Goal: Task Accomplishment & Management: Complete application form

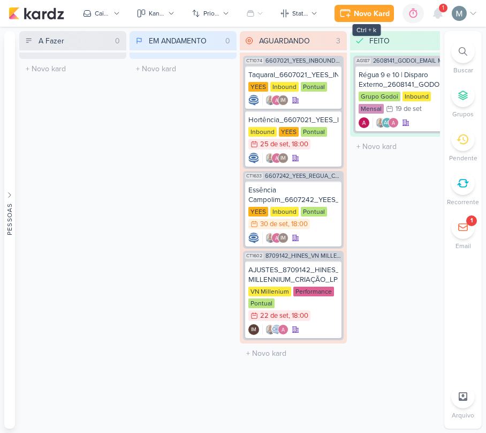
click at [339, 13] on icon at bounding box center [345, 13] width 13 height 13
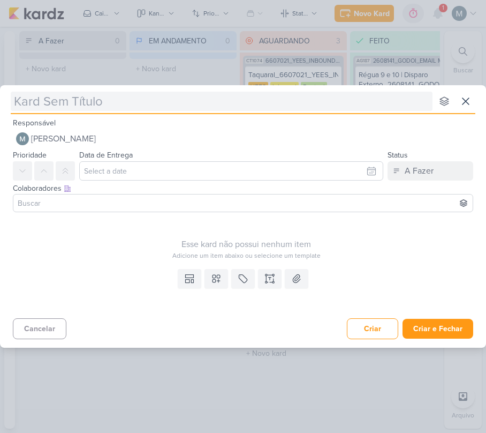
click at [60, 101] on input "text" at bounding box center [222, 101] width 422 height 19
type input "Canopus-"
click at [60, 101] on input "Canopus-" at bounding box center [222, 101] width 422 height 19
click at [63, 101] on input "Canopus-" at bounding box center [222, 101] width 422 height 19
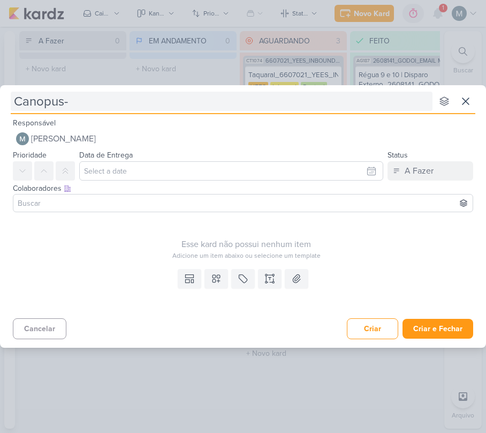
type input "Canopus -"
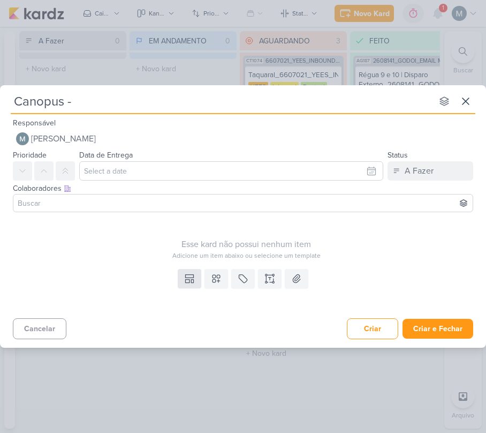
type input "Canopus -"
click at [190, 282] on icon at bounding box center [189, 278] width 11 height 11
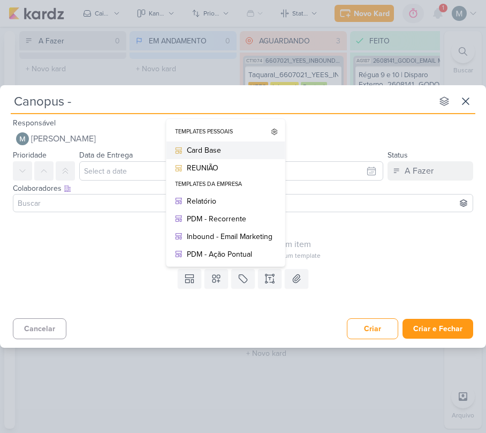
click at [197, 148] on div "Card Base" at bounding box center [230, 150] width 86 height 11
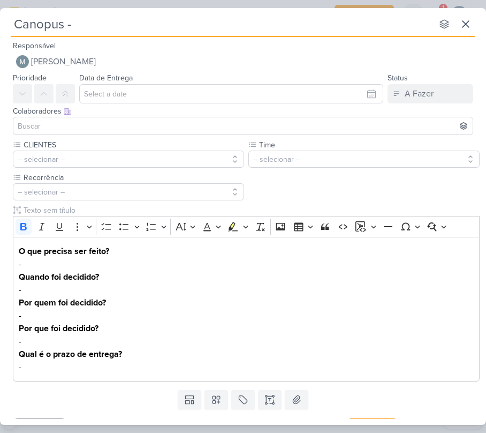
click at [88, 34] on div "Canopus - nenhum grupo disponível esc" at bounding box center [243, 22] width 465 height 29
click at [90, 20] on input "Canopus -" at bounding box center [222, 23] width 422 height 19
type input "Canopus - Dinamica Entrev"
type input "Canopus - Dinamica Entrevistas"
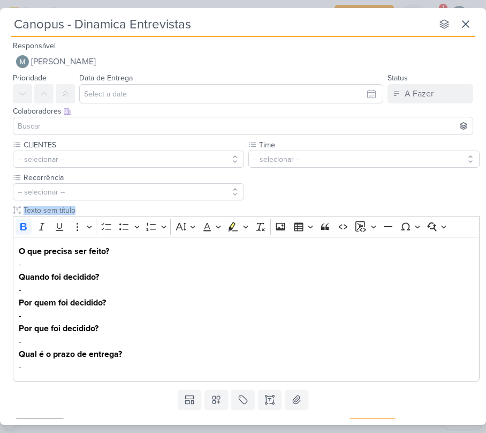
click at [15, 266] on div "CLIENTES -- selecionar -- Time" at bounding box center [243, 262] width 486 height 246
click at [17, 266] on div "O que precisa ser feito? - Quando foi decidido? - Por quem foi decidido? - Por …" at bounding box center [246, 309] width 467 height 145
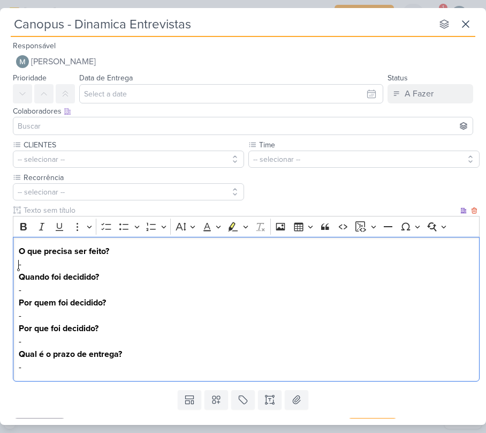
click at [17, 266] on div "O que precisa ser feito? - Quando foi decidido? - Por quem foi decidido? - Por …" at bounding box center [246, 309] width 467 height 145
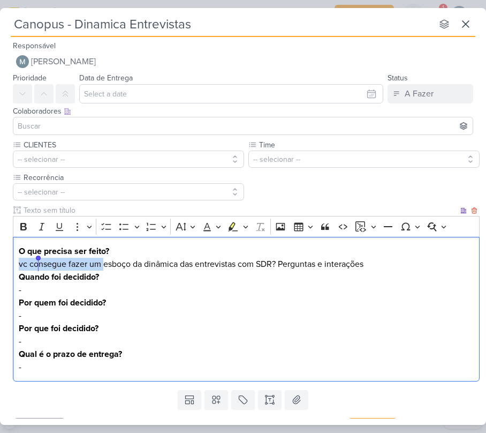
drag, startPoint x: 104, startPoint y: 262, endPoint x: 11, endPoint y: 260, distance: 93.2
click at [11, 260] on div "CLIENTES -- selecionar -- Time" at bounding box center [243, 262] width 486 height 246
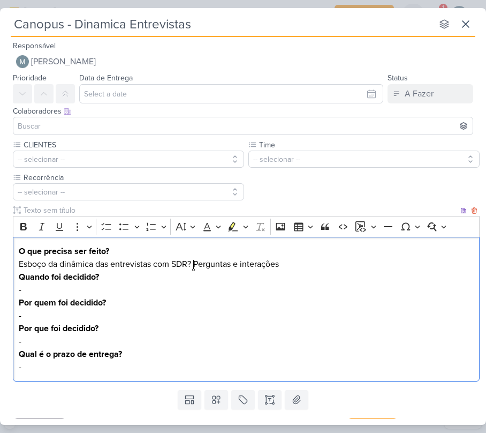
click at [192, 262] on p "O que precisa ser feito? Esboço da dinâmica das entrevistas com SDR? Perguntas …" at bounding box center [247, 296] width 456 height 103
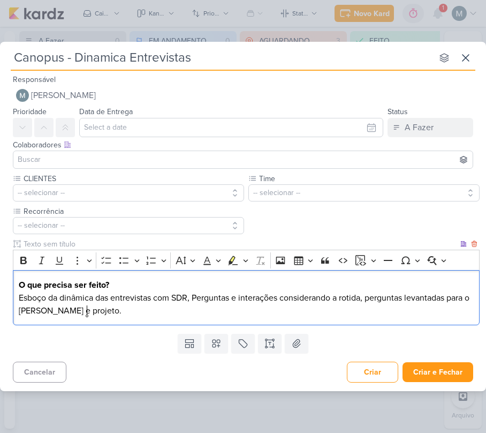
click at [356, 296] on p "O que precisa ser feito? Esboço da dinâmica das entrevistas com SDR, Perguntas …" at bounding box center [247, 297] width 456 height 39
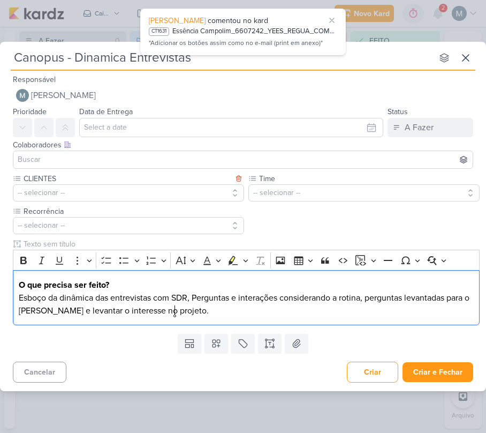
click at [106, 175] on label "CLIENTES" at bounding box center [127, 178] width 210 height 11
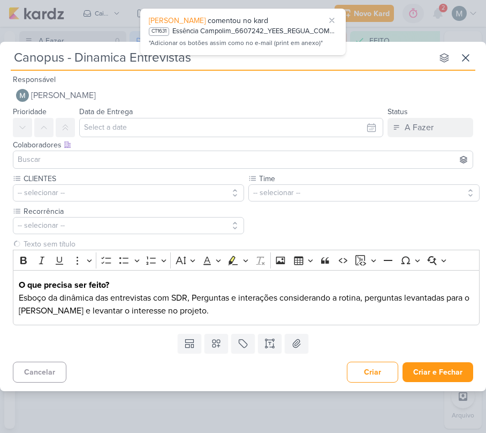
click at [73, 151] on div at bounding box center [243, 159] width 460 height 18
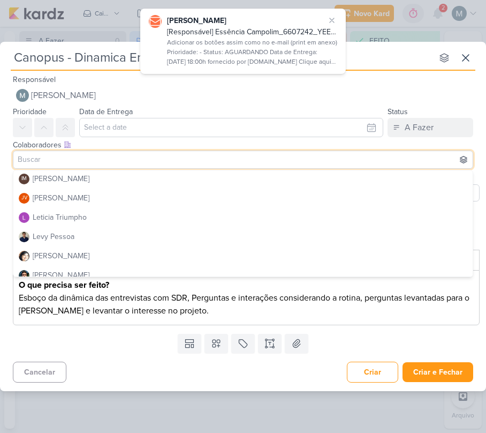
scroll to position [214, 0]
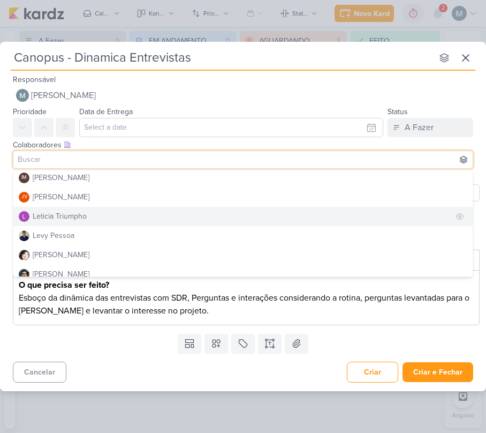
click at [88, 218] on button "Leticia Triumpho" at bounding box center [242, 216] width 459 height 19
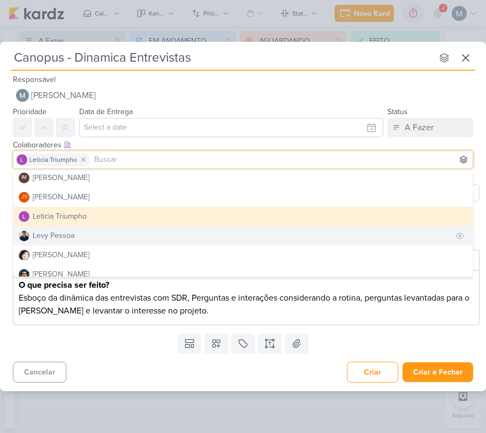
click at [107, 236] on button "Levy Pessoa" at bounding box center [242, 235] width 459 height 19
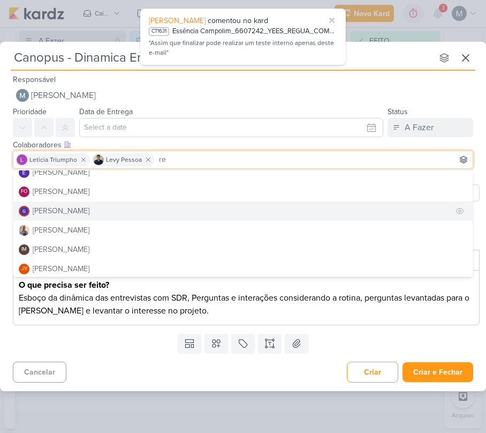
scroll to position [0, 0]
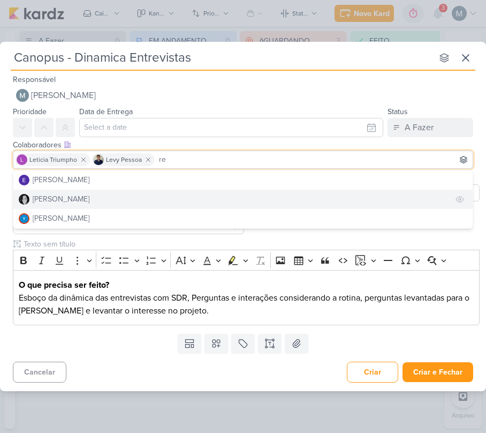
type input "re"
click at [81, 190] on button "[PERSON_NAME]" at bounding box center [242, 199] width 459 height 19
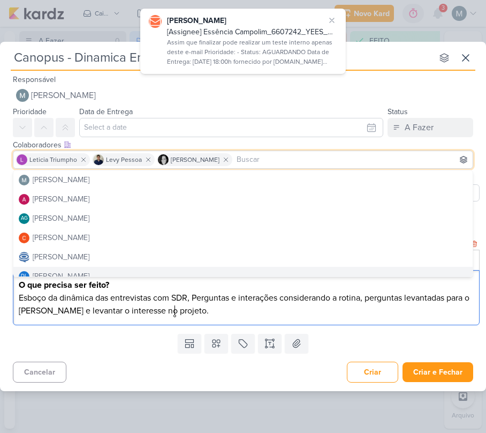
click at [191, 309] on p "O que precisa ser feito? Esboço da dinâmica das entrevistas com SDR, Perguntas …" at bounding box center [247, 297] width 456 height 39
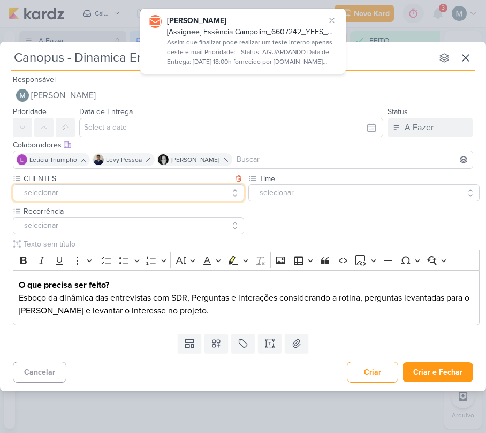
click at [90, 185] on button "-- selecionar --" at bounding box center [128, 192] width 231 height 17
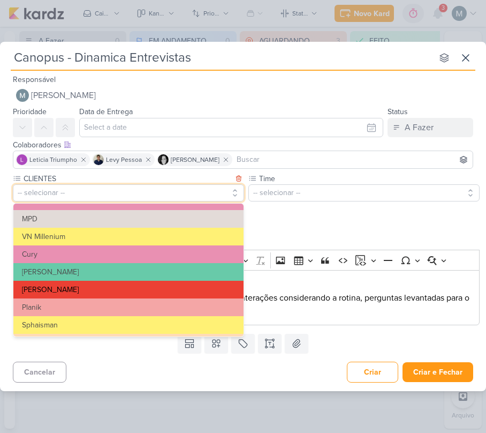
scroll to position [49, 0]
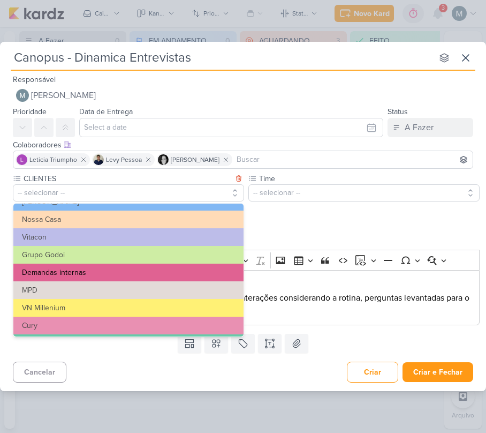
click at [78, 269] on button "Demandas internas" at bounding box center [128, 272] width 230 height 18
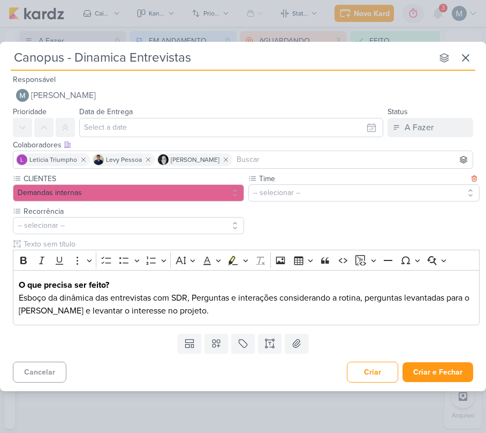
click at [274, 178] on label "Time" at bounding box center [363, 178] width 210 height 11
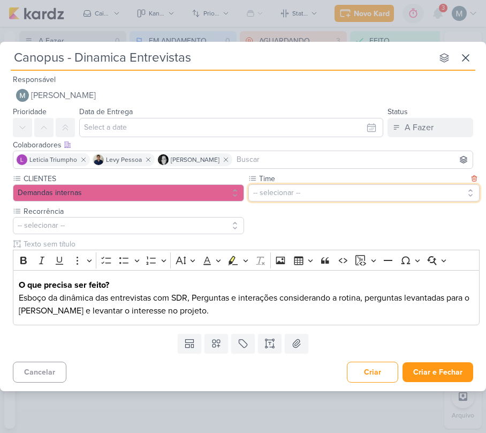
click at [287, 184] on button "-- selecionar --" at bounding box center [363, 192] width 231 height 17
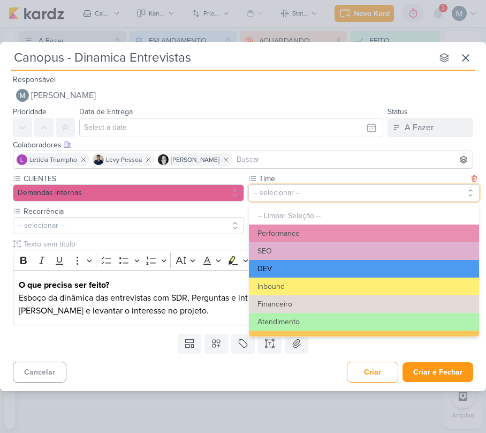
scroll to position [71, 0]
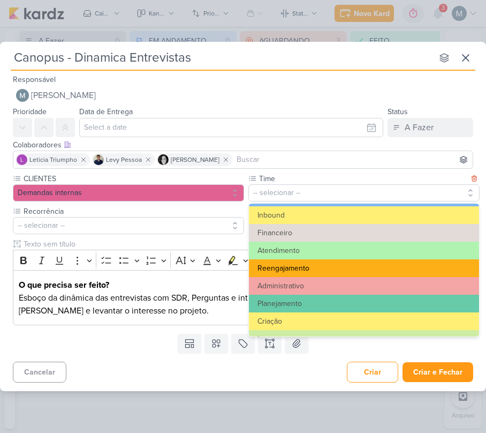
click at [294, 273] on button "Reengajamento" at bounding box center [364, 268] width 230 height 18
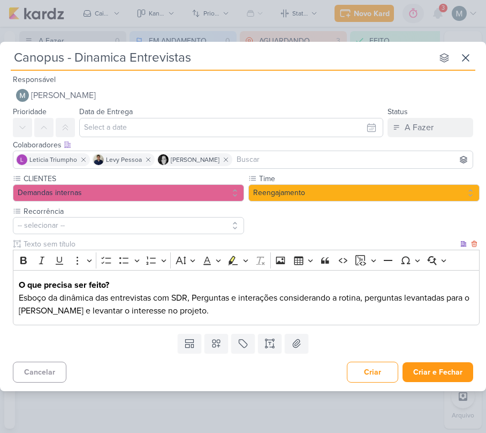
click at [173, 239] on input "text" at bounding box center [239, 243] width 437 height 11
click at [144, 223] on button "-- selecionar --" at bounding box center [128, 225] width 231 height 17
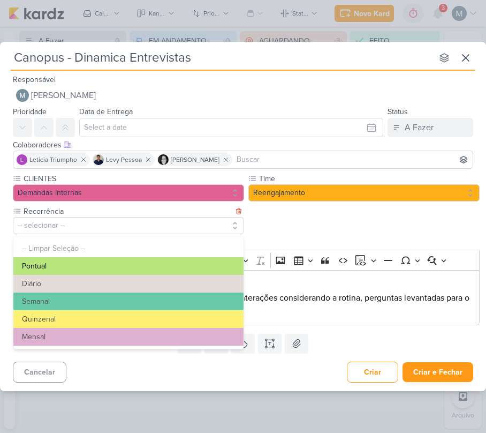
click at [99, 262] on button "Pontual" at bounding box center [128, 266] width 230 height 18
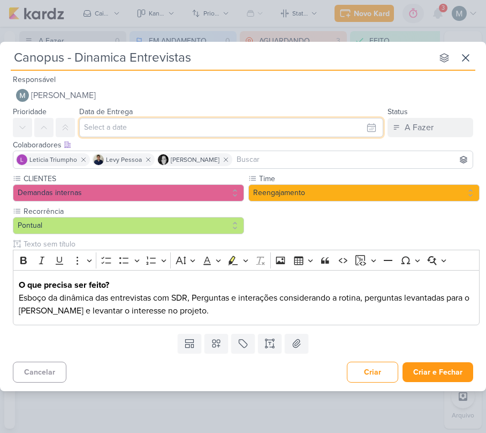
click at [124, 135] on input "text" at bounding box center [231, 127] width 304 height 19
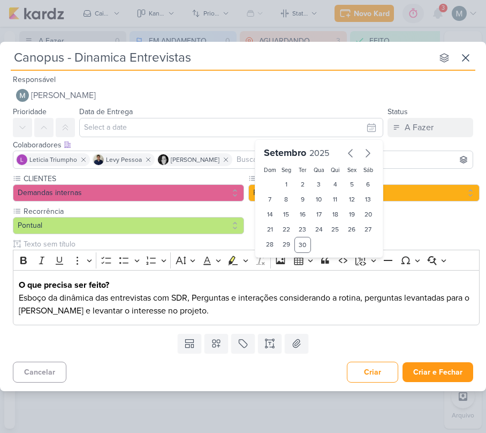
click at [322, 243] on div "1 2 3 4 5 6 7 8 9 10 11 12 13 14 15 16 17 18 19 20 21 22 23 24 25 26 27 28 29 30" at bounding box center [319, 215] width 115 height 76
click at [375, 144] on div at bounding box center [359, 153] width 34 height 18
click at [371, 148] on icon "button" at bounding box center [367, 153] width 13 height 13
click at [322, 183] on div "1" at bounding box center [319, 184] width 17 height 15
type input "[DATE] 23:59"
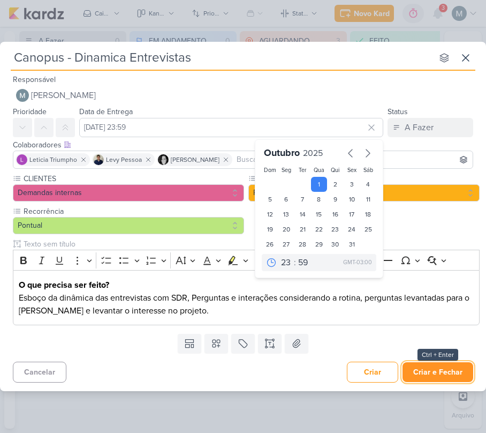
click at [432, 365] on button "Criar e Fechar" at bounding box center [438, 372] width 71 height 20
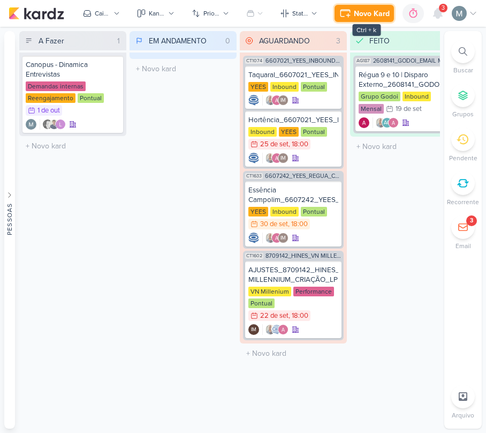
click at [362, 9] on div "Novo Kard" at bounding box center [372, 13] width 36 height 11
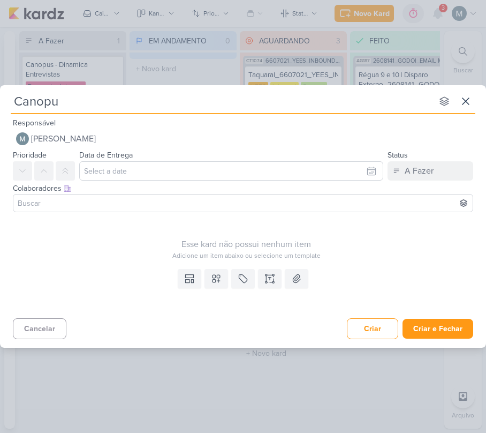
type input "Canopus"
type input "Canopus -"
type input "Canopus - Cliente O"
type input "Canopus - Cliente Ocul"
type input "Canopus - Cliente Oculto"
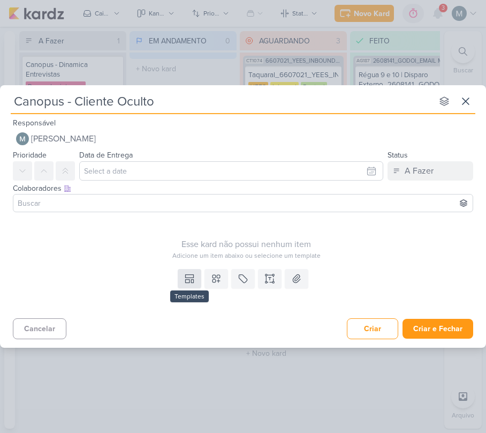
type input "Canopus - Cliente Oculto"
click at [188, 282] on icon at bounding box center [188, 280] width 4 height 3
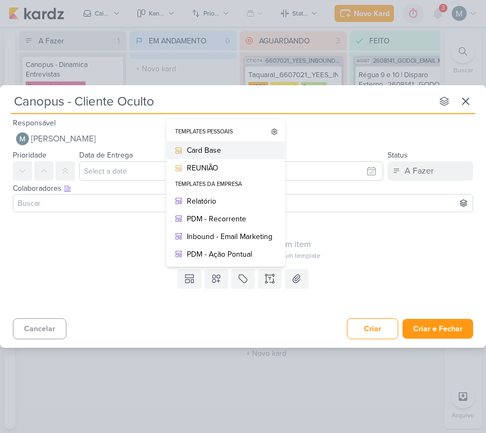
click at [191, 145] on div "Card Base" at bounding box center [230, 150] width 86 height 11
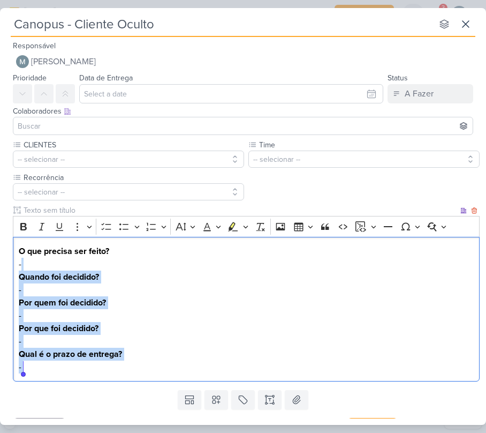
drag, startPoint x: 20, startPoint y: 267, endPoint x: 163, endPoint y: 407, distance: 200.7
click at [163, 407] on div "Responsável [PERSON_NAME] Nenhum contato encontrado create new contact Novo Con…" at bounding box center [243, 228] width 486 height 379
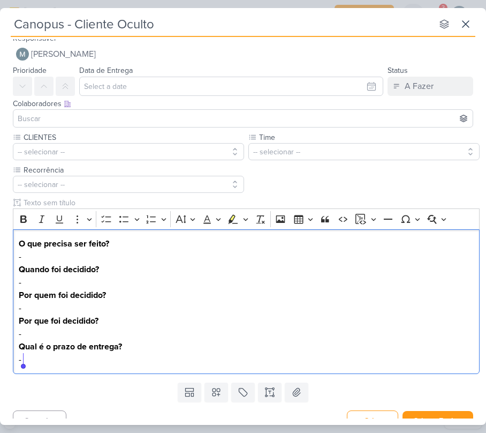
scroll to position [0, 0]
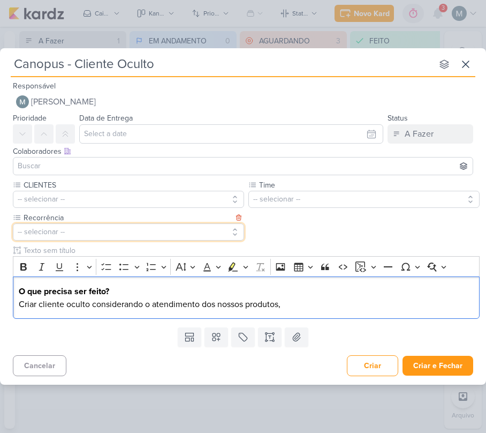
click at [39, 232] on button "-- selecionar --" at bounding box center [128, 231] width 231 height 17
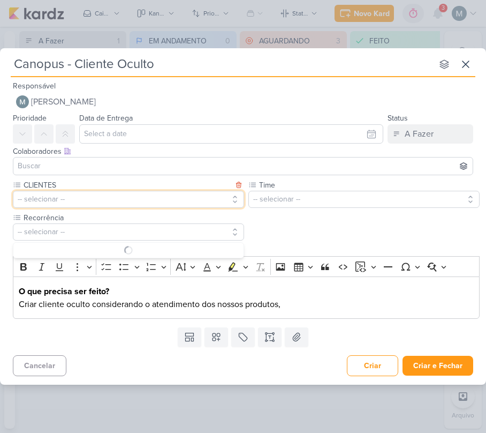
click at [32, 199] on button "-- selecionar --" at bounding box center [128, 199] width 231 height 17
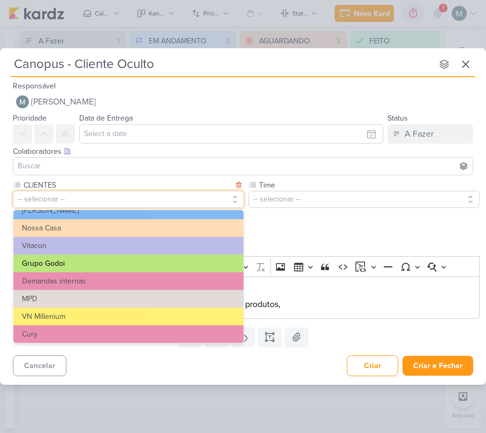
scroll to position [71, 0]
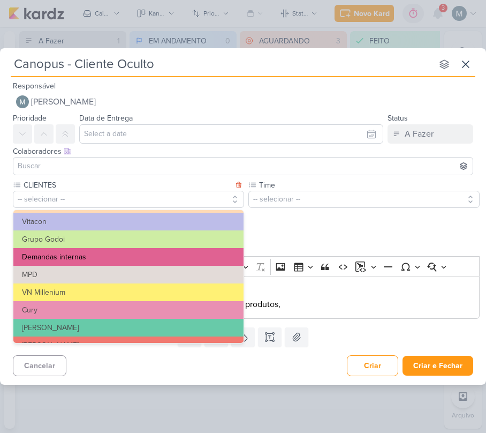
click at [65, 260] on button "Demandas internas" at bounding box center [128, 257] width 230 height 18
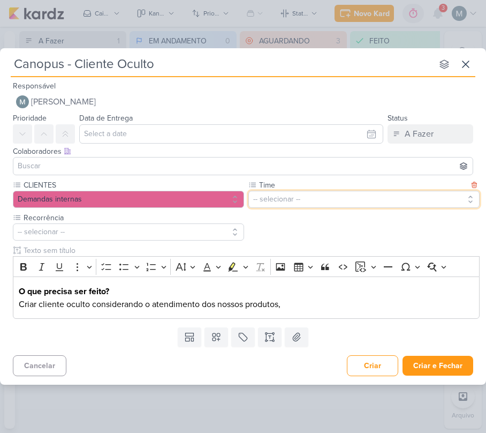
click at [281, 196] on button "-- selecionar --" at bounding box center [363, 199] width 231 height 17
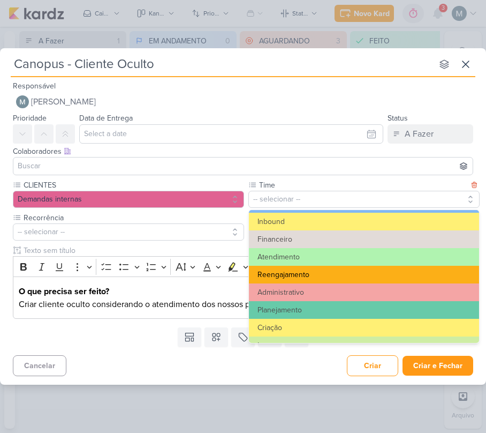
click at [309, 270] on button "Reengajamento" at bounding box center [364, 275] width 230 height 18
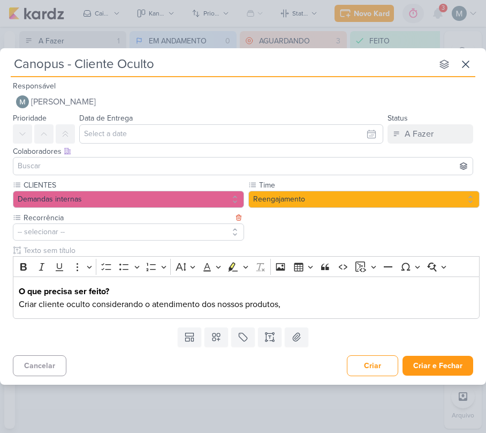
click at [153, 212] on label "Recorrência" at bounding box center [127, 217] width 210 height 11
click at [156, 225] on button "-- selecionar --" at bounding box center [128, 231] width 231 height 17
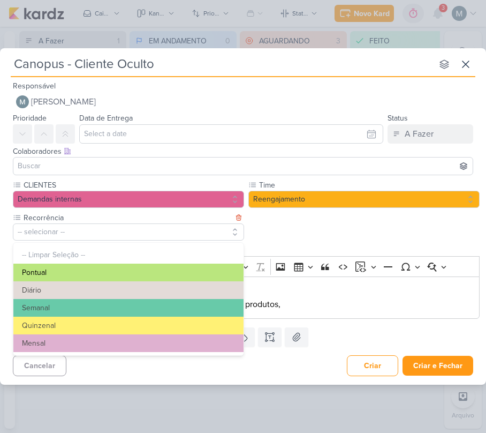
click at [58, 270] on button "Pontual" at bounding box center [128, 272] width 230 height 18
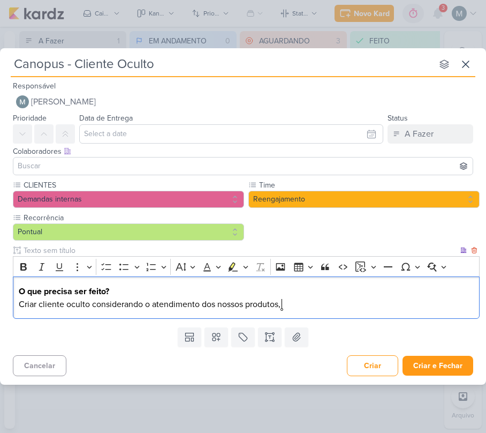
click at [296, 309] on p "O que precisa ser feito? Criar cliente oculto considerando o atendimento dos no…" at bounding box center [247, 298] width 456 height 26
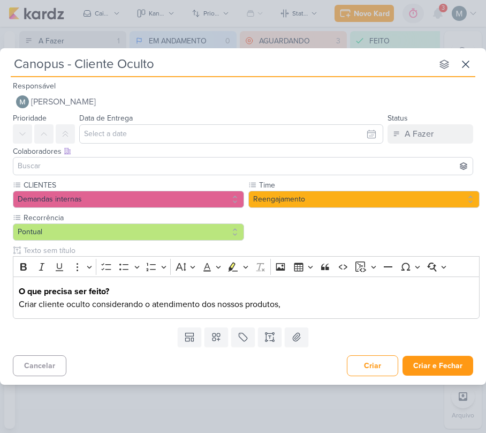
click at [157, 146] on div "Colaboradores Este kard pode ser visível a usuários da sua organização Este kar…" at bounding box center [243, 151] width 460 height 11
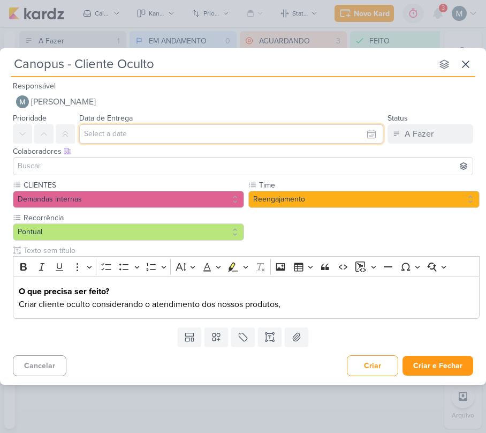
click at [125, 132] on input "text" at bounding box center [231, 133] width 304 height 19
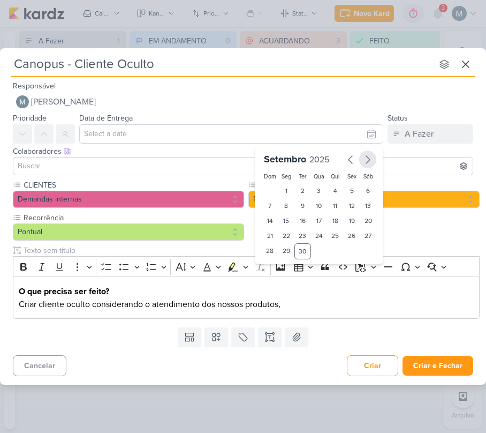
click at [369, 157] on icon "button" at bounding box center [367, 159] width 13 height 13
click at [331, 187] on div "2" at bounding box center [335, 190] width 17 height 15
type input "[DATE] 23:59"
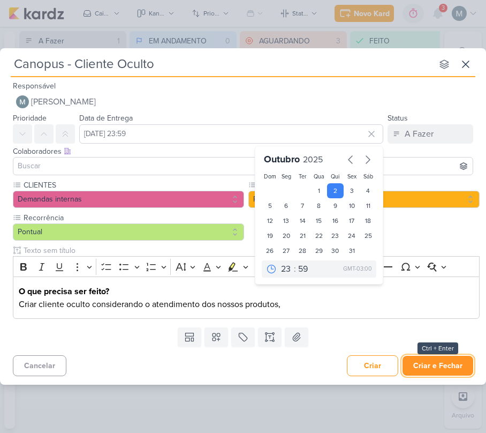
click at [412, 367] on button "Criar e Fechar" at bounding box center [438, 366] width 71 height 20
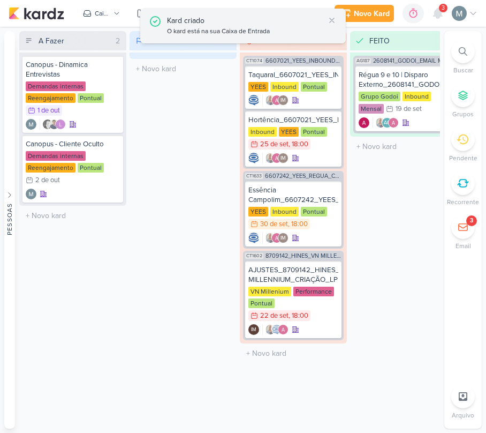
click at [339, 16] on div "Kard criado O kard está na sua Caixa de Entrada" at bounding box center [243, 26] width 206 height 35
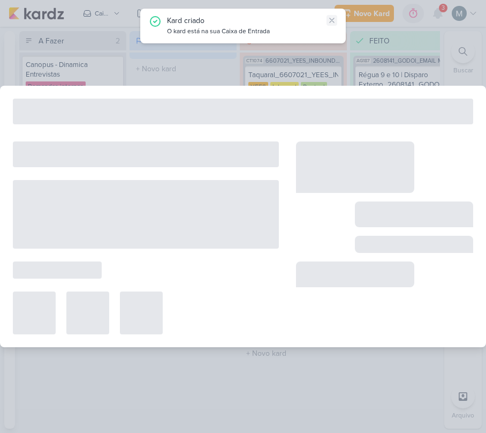
click at [330, 18] on icon at bounding box center [332, 20] width 4 height 4
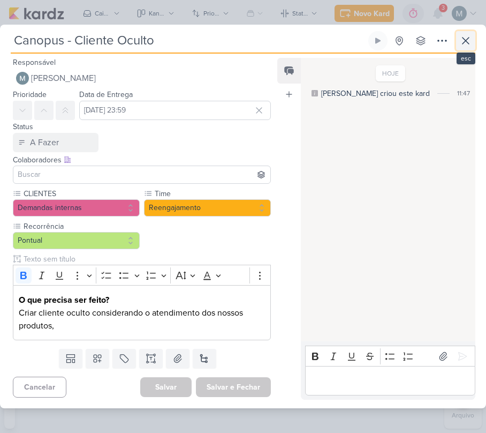
click at [465, 42] on icon at bounding box center [465, 40] width 13 height 13
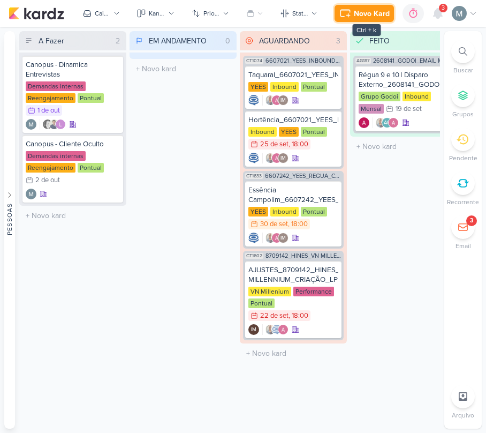
click at [350, 7] on icon at bounding box center [345, 13] width 13 height 13
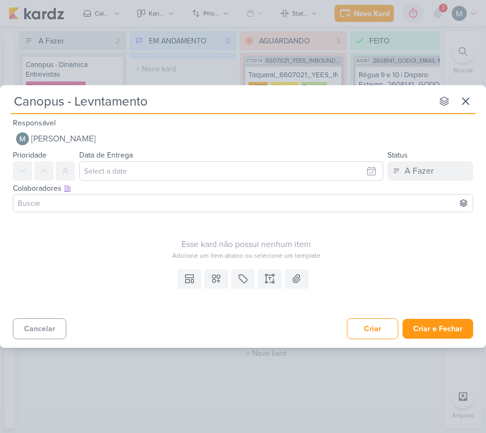
type input "Canopus - Levntamento R"
type input "Canopus - Levntamento"
type input "Canopus - Levntamento Inbound"
click at [195, 277] on button at bounding box center [190, 278] width 24 height 19
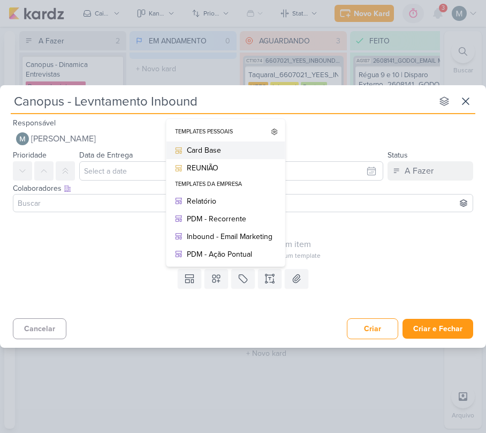
click at [203, 150] on div "Card Base" at bounding box center [230, 150] width 86 height 11
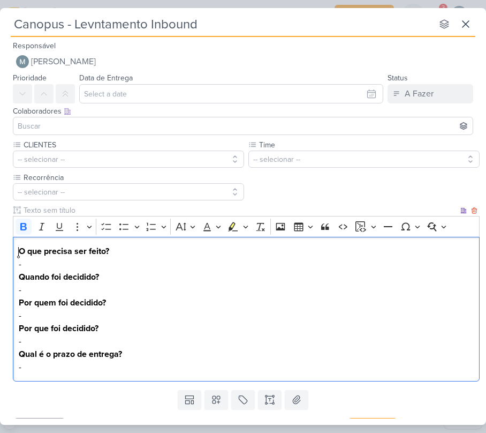
click at [127, 373] on body "1.99.0 [GEOGRAPHIC_DATA] Ctrl + k 0h0m Sessão desligada... Hoje 0h0m Semana 0h0…" at bounding box center [243, 216] width 486 height 433
click at [26, 269] on p "O que precisa ser feito? - Quando foi decidido? - Por quem foi decidido? - Por …" at bounding box center [247, 296] width 456 height 103
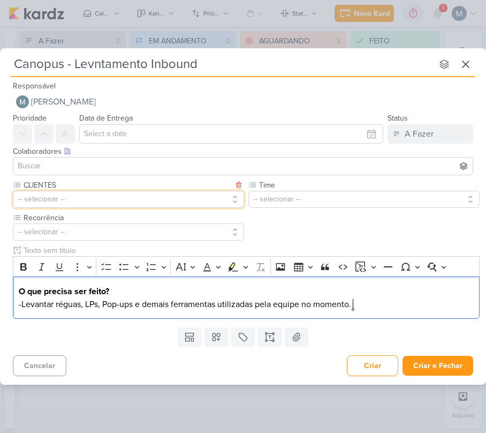
click at [43, 198] on button "-- selecionar --" at bounding box center [128, 199] width 231 height 17
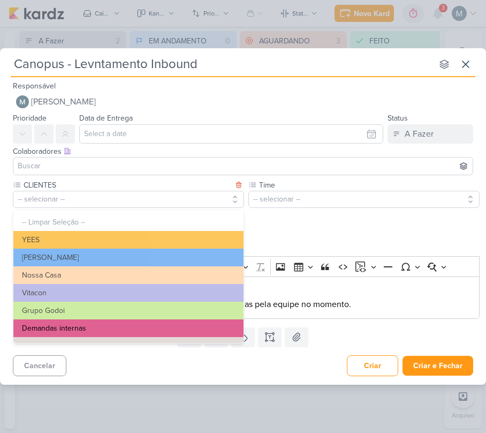
click at [95, 328] on button "Demandas internas" at bounding box center [128, 328] width 230 height 18
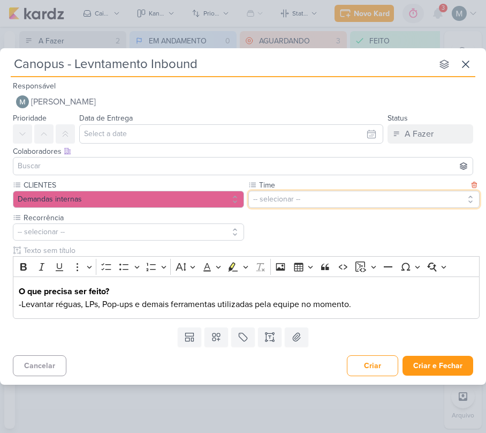
click at [285, 199] on button "-- selecionar --" at bounding box center [363, 199] width 231 height 17
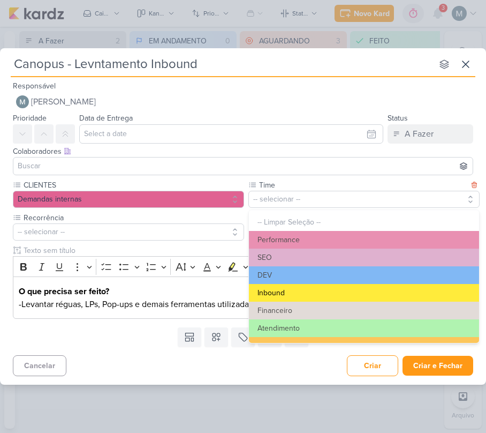
click at [292, 296] on button "Inbound" at bounding box center [364, 293] width 230 height 18
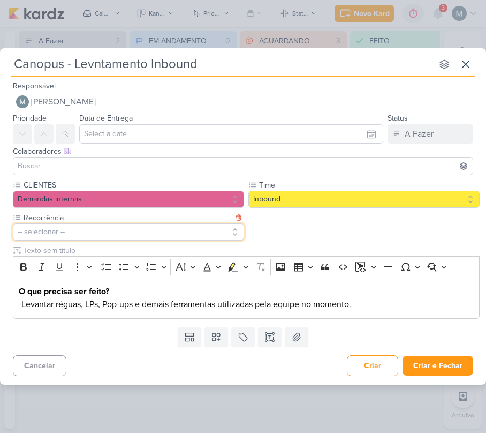
click at [108, 225] on button "-- selecionar --" at bounding box center [128, 231] width 231 height 17
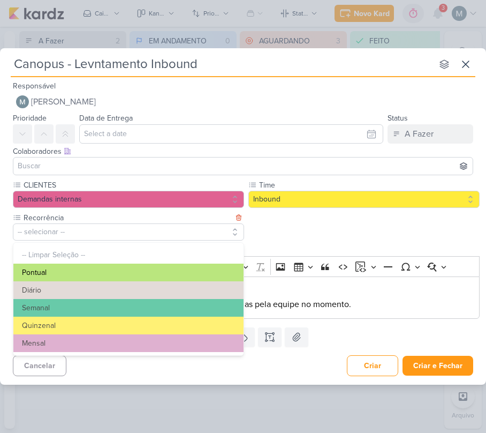
click at [26, 273] on button "Pontual" at bounding box center [128, 272] width 230 height 18
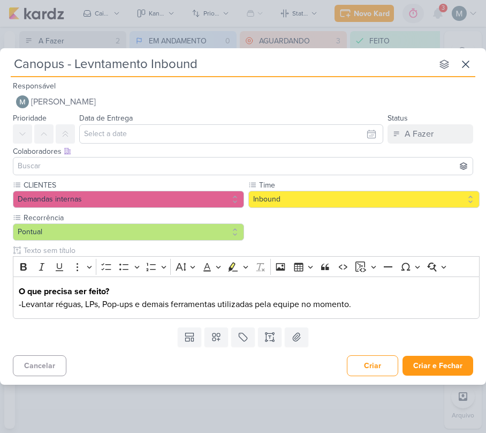
click at [52, 166] on input at bounding box center [243, 166] width 455 height 13
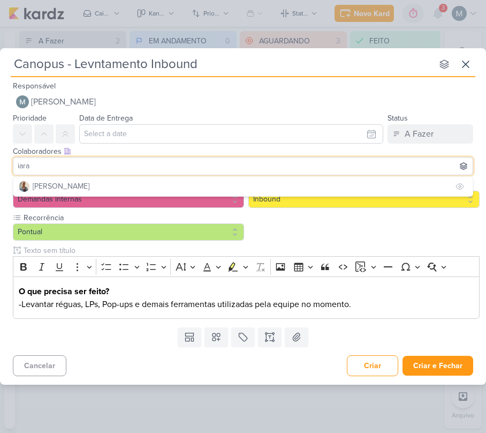
type input "iara"
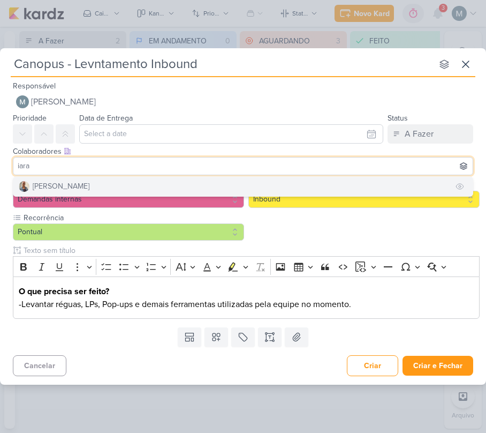
click at [73, 190] on button "[PERSON_NAME]" at bounding box center [242, 186] width 459 height 19
type input "ale"
click at [78, 193] on button "[PERSON_NAME]" at bounding box center [242, 186] width 459 height 19
type input "rena"
click at [78, 194] on button "[PERSON_NAME]" at bounding box center [242, 186] width 459 height 19
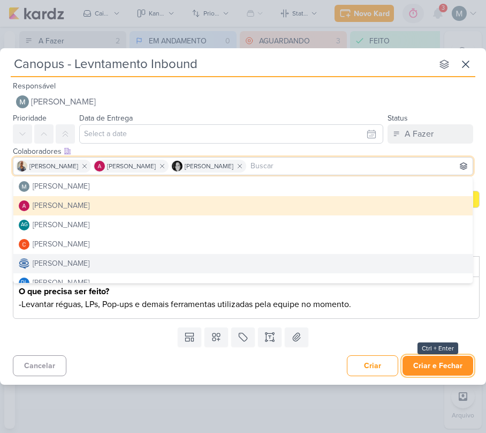
click at [412, 365] on button "Criar e Fechar" at bounding box center [438, 366] width 71 height 20
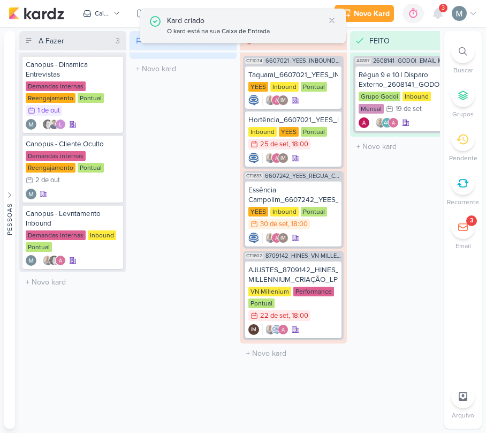
click at [337, 22] on div "Kard criado O kard está na sua Caixa de Entrada" at bounding box center [243, 26] width 206 height 35
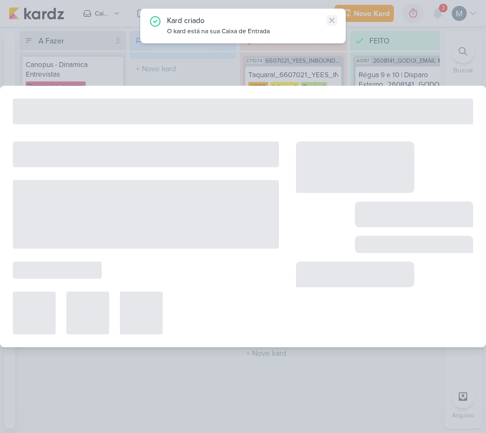
click at [334, 21] on icon at bounding box center [332, 20] width 9 height 9
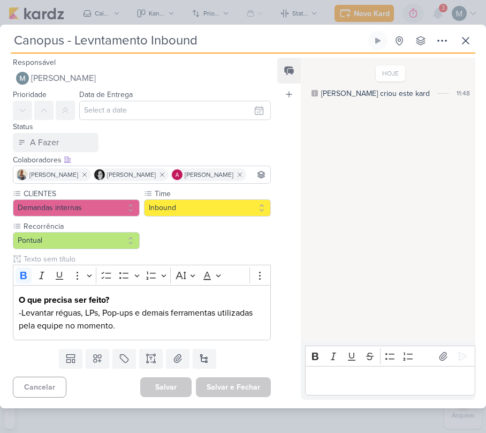
click at [484, 37] on div "Canopus - Levntamento Inbound Criado por mim nenhum grupo disponível" at bounding box center [243, 219] width 486 height 377
drag, startPoint x: 448, startPoint y: 37, endPoint x: 467, endPoint y: 41, distance: 20.1
click at [467, 41] on div "Canopus - Levntamento Inbound Criado por mim nenhum grupo disponível" at bounding box center [243, 42] width 465 height 22
click at [467, 41] on icon at bounding box center [465, 40] width 13 height 13
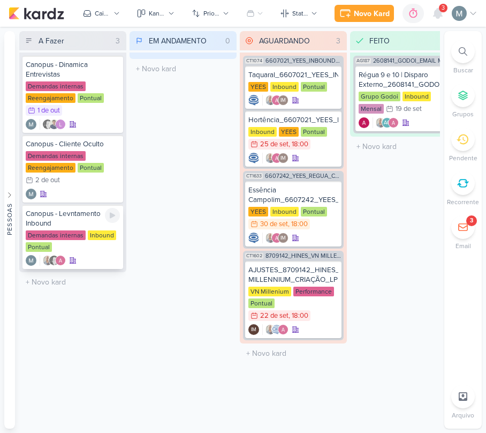
click at [62, 224] on div "Canopus - Levntamento Inbound" at bounding box center [73, 218] width 94 height 19
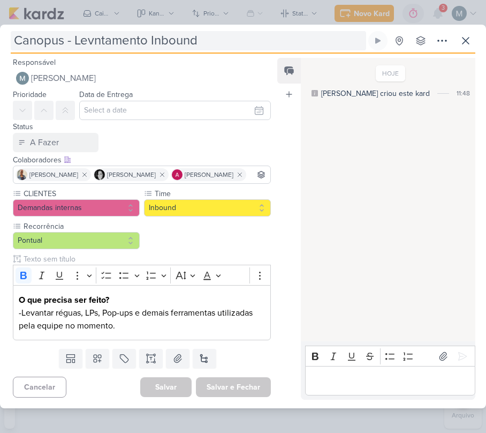
click at [96, 37] on input "Canopus - Levntamento Inbound" at bounding box center [189, 40] width 356 height 19
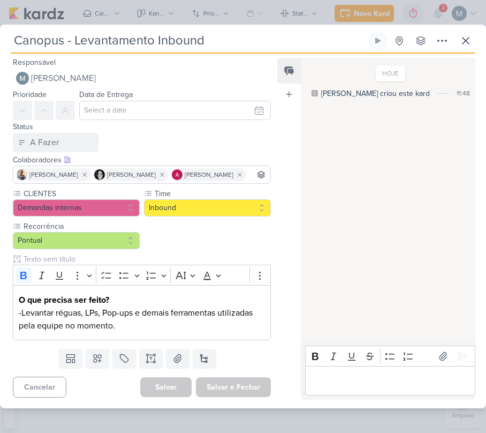
type input "Canopus - Levantamento Inbound"
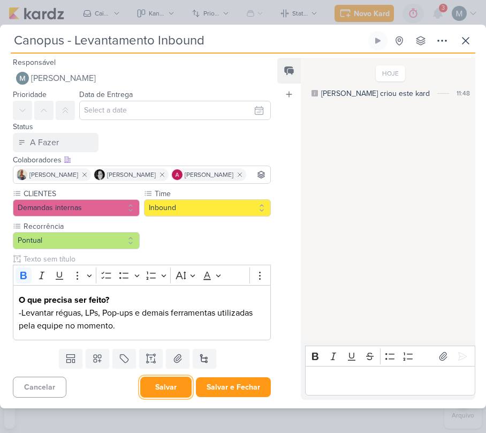
click at [186, 391] on button "Salvar" at bounding box center [165, 386] width 51 height 21
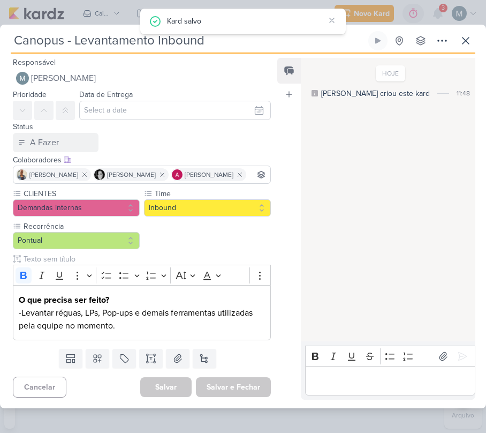
click at [217, 394] on div "Salvar e Fechar Ctrl + Enter" at bounding box center [233, 387] width 75 height 20
click at [467, 54] on div "Responsável [PERSON_NAME] Nenhum contato encontrado create new contact Novo Con…" at bounding box center [243, 231] width 486 height 354
click at [459, 49] on button at bounding box center [465, 40] width 19 height 19
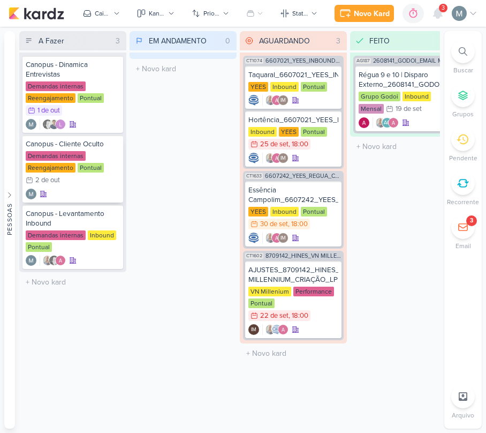
click at [65, 135] on div "Canopus - Cliente Oculto Demandas internas Reengajamento Pontual 2/10 [DATE]" at bounding box center [72, 168] width 101 height 67
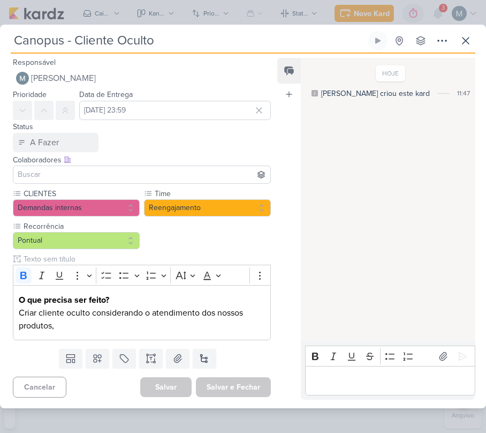
click at [474, 52] on div "Canopus - Cliente Oculto Criado por mim nenhum grupo disponível" at bounding box center [243, 42] width 465 height 22
click at [473, 39] on button at bounding box center [465, 40] width 19 height 19
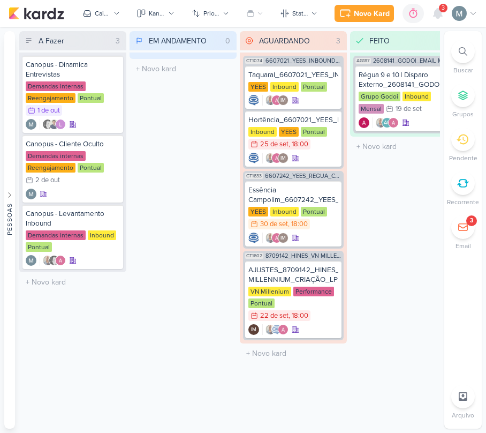
click at [457, 225] on div "3" at bounding box center [463, 227] width 24 height 24
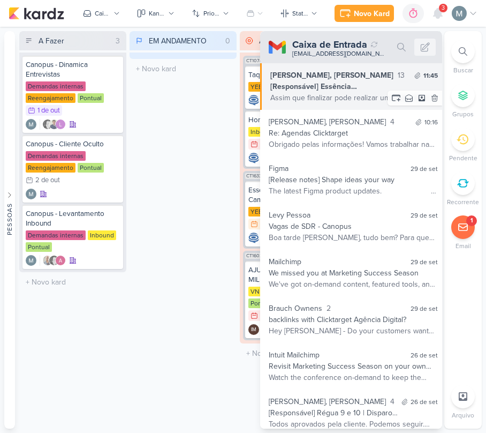
click at [311, 101] on div "Assim que finalizar pode realizar um teste interno apenas deste e-mail Priorida…" at bounding box center [354, 97] width 168 height 11
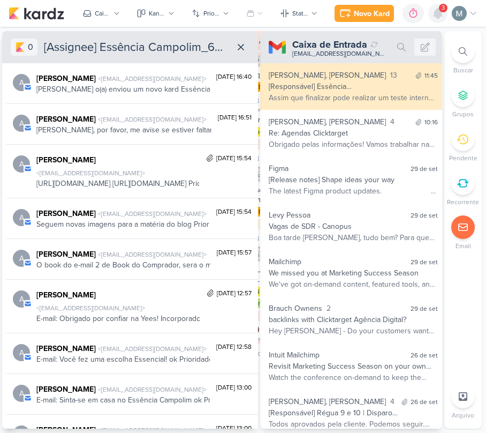
click at [435, 9] on icon at bounding box center [438, 13] width 13 height 13
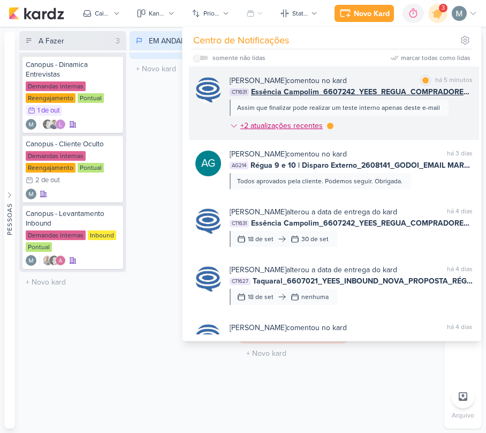
click at [267, 129] on div "+2 atualizações recentes" at bounding box center [282, 125] width 85 height 11
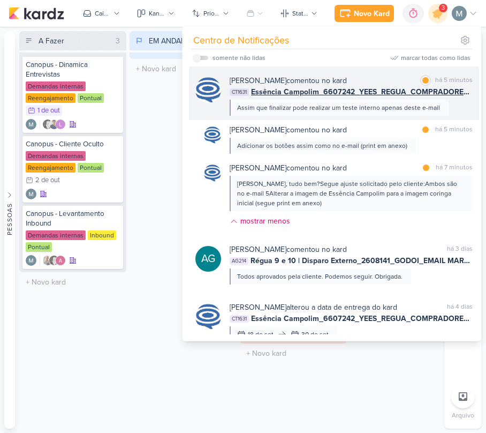
click at [290, 88] on span "Essência Campolim_6607242_YEES_REGUA_COMPRADORES_CAMPINAS_SOROCABA" at bounding box center [362, 91] width 222 height 11
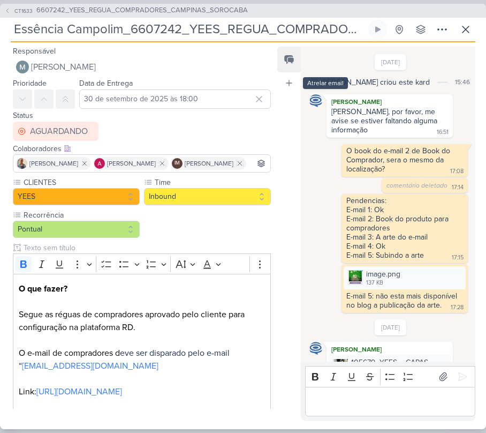
scroll to position [861, 0]
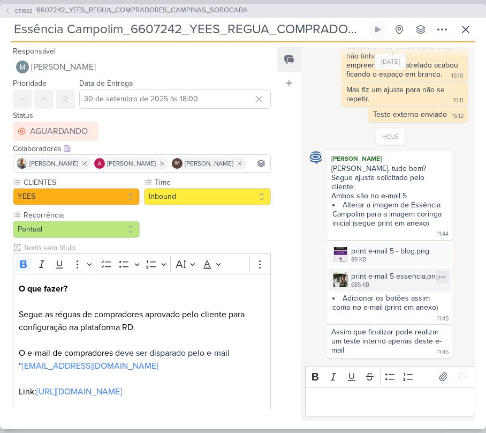
click at [356, 276] on div "print e-mail 5 essencia.png" at bounding box center [395, 275] width 89 height 11
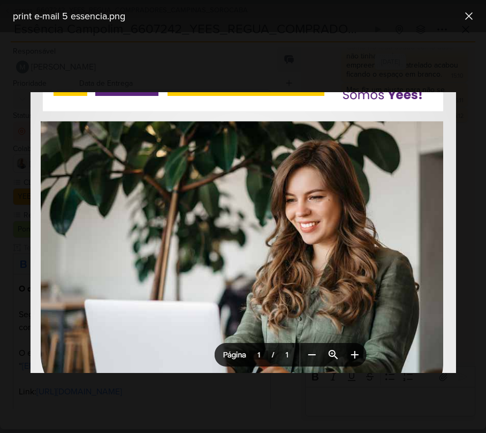
click at [462, 268] on div at bounding box center [243, 232] width 486 height 400
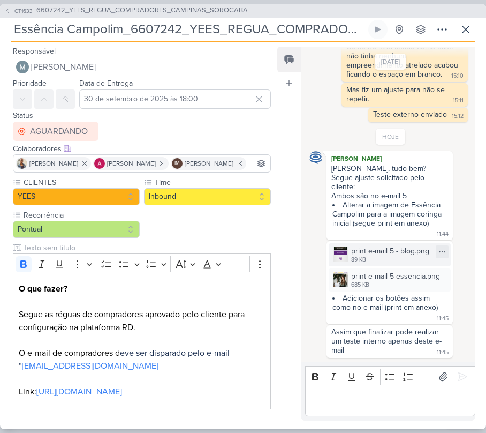
click at [383, 243] on div "print e-mail 5 - blog.png 89 KB" at bounding box center [390, 254] width 122 height 23
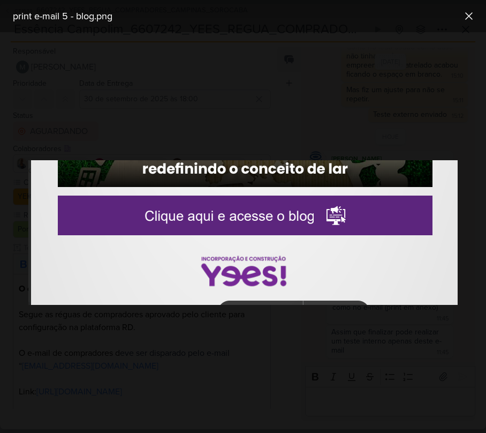
click at [480, 245] on div at bounding box center [243, 232] width 486 height 400
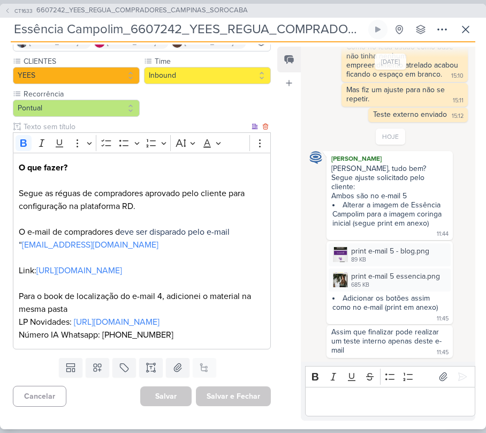
scroll to position [176, 0]
click at [88, 265] on link "[URL][DOMAIN_NAME]" at bounding box center [79, 270] width 86 height 11
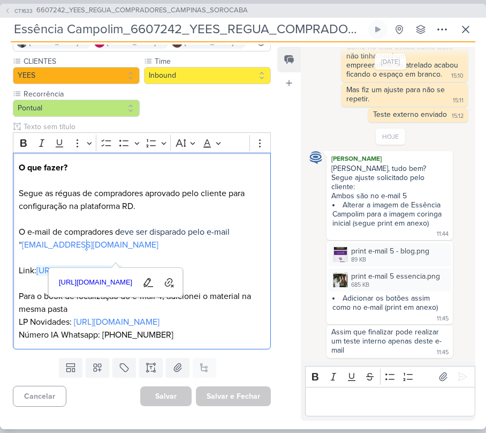
scroll to position [861, 0]
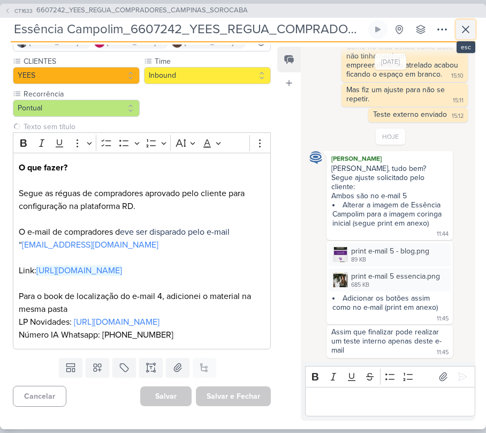
click at [459, 29] on icon at bounding box center [465, 29] width 13 height 13
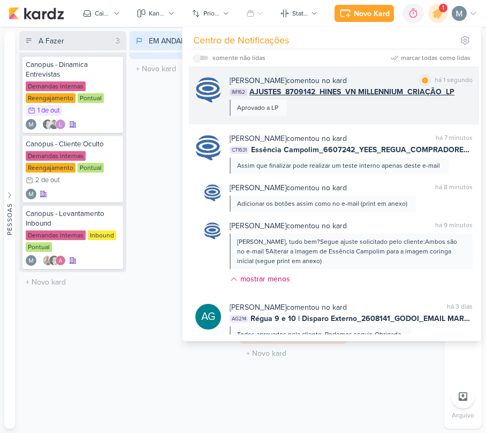
click at [345, 91] on span "AJUSTES_8709142_HINES_VN MILLENNIUM_CRIAÇÃO_LP" at bounding box center [352, 91] width 205 height 11
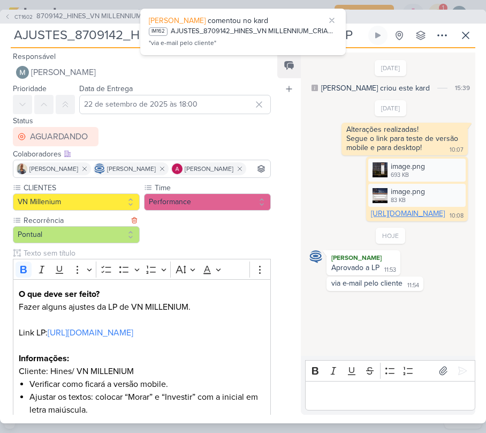
scroll to position [0, 0]
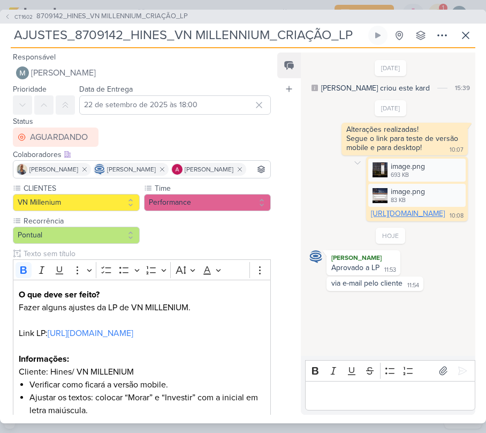
click at [405, 218] on link "[URL][DOMAIN_NAME]" at bounding box center [408, 213] width 74 height 9
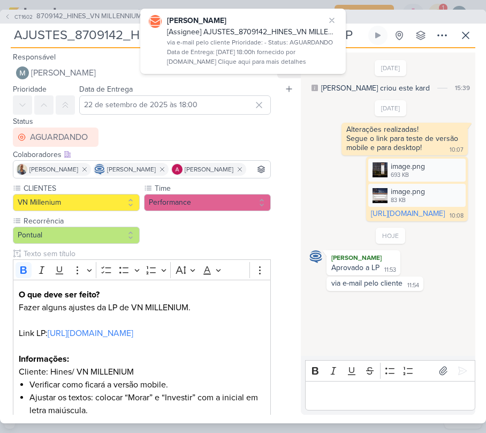
click at [376, 415] on div "Responsável [PERSON_NAME] Nenhum contato encontrado create new contact Novo Con…" at bounding box center [243, 235] width 486 height 375
click at [356, 399] on p "Editor editing area: main" at bounding box center [390, 395] width 159 height 13
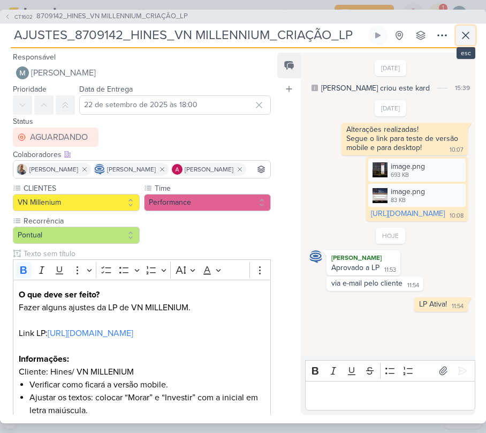
click at [465, 42] on button at bounding box center [465, 35] width 19 height 19
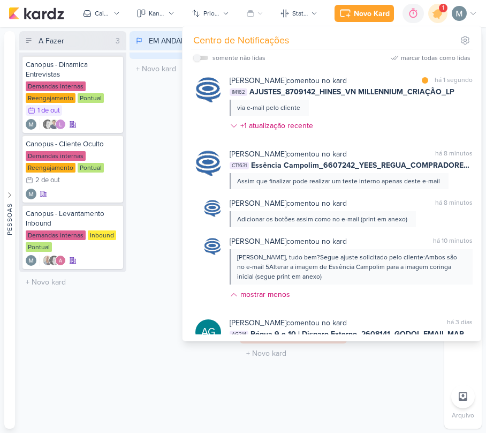
click at [152, 151] on div "EM ANDAMENTO 0 Mover Para Esquerda Mover Para Direita [GEOGRAPHIC_DATA] O títul…" at bounding box center [183, 229] width 107 height 397
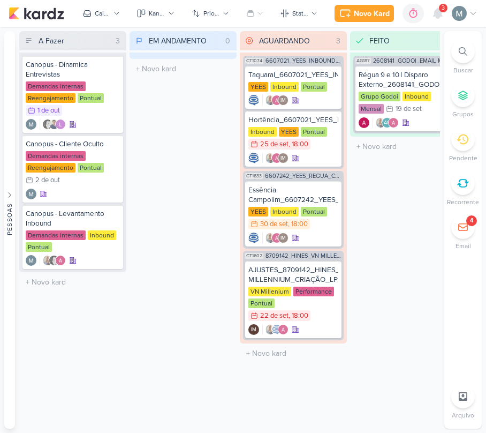
click at [432, 24] on div "Novo Kard Ctrl + k 0h0m Sessão desligada... Hoje 0h0m Semana 0h0m Mês 0h0m" at bounding box center [243, 13] width 469 height 27
click at [433, 20] on div at bounding box center [437, 13] width 19 height 19
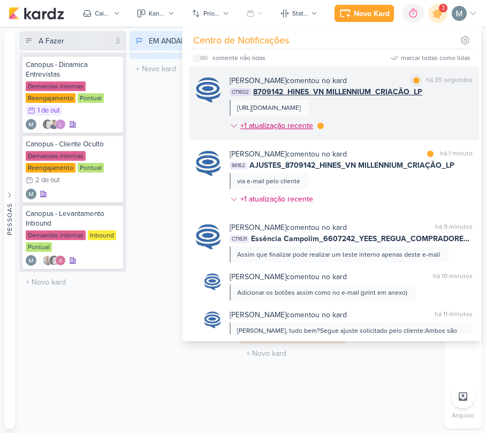
click at [318, 125] on div at bounding box center [321, 126] width 6 height 6
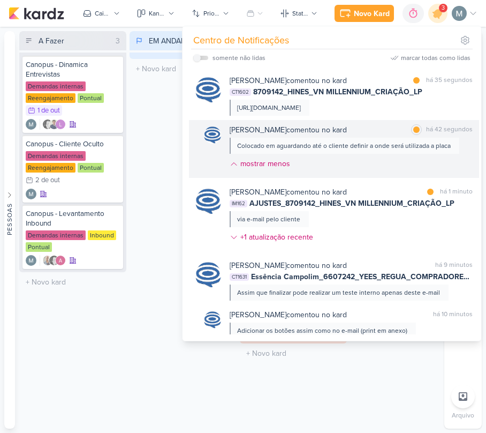
click at [373, 149] on div "Colocado em aguardando até o cliente definir a onde será utilizada a placa" at bounding box center [344, 146] width 214 height 10
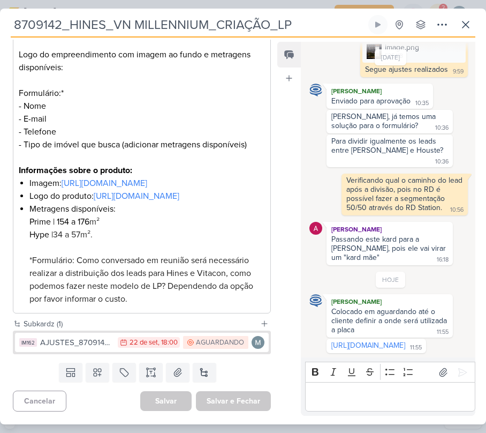
scroll to position [361, 0]
click at [467, 18] on icon at bounding box center [465, 24] width 13 height 13
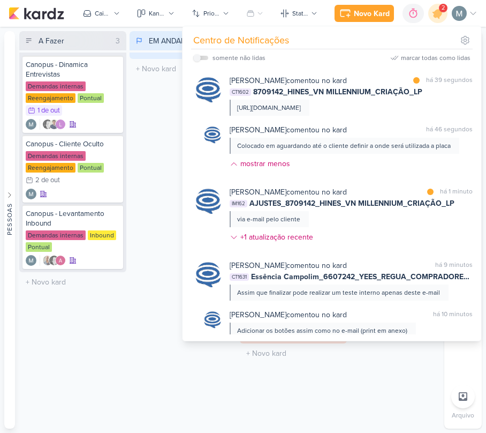
click at [147, 131] on div "EM ANDAMENTO 0 Mover Para Esquerda Mover Para Direita [GEOGRAPHIC_DATA] O títul…" at bounding box center [183, 229] width 107 height 397
